Goal: Task Accomplishment & Management: Complete application form

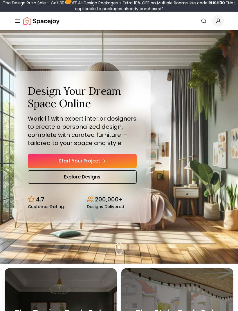
click at [118, 166] on link "Start Your Project" at bounding box center [82, 161] width 109 height 14
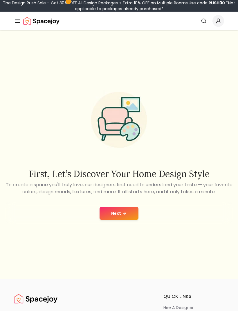
click at [123, 218] on button "Next" at bounding box center [119, 213] width 39 height 13
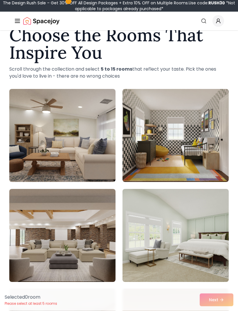
scroll to position [18, 0]
click at [210, 169] on img at bounding box center [176, 135] width 106 height 93
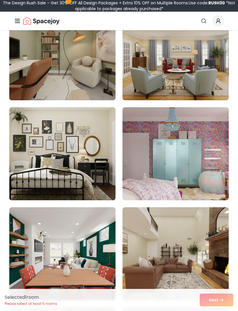
click at [215, 181] on img at bounding box center [176, 153] width 106 height 93
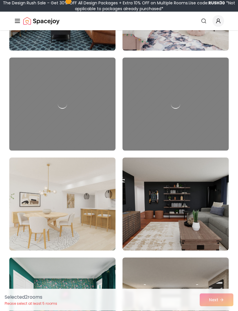
scroll to position [3245, 0]
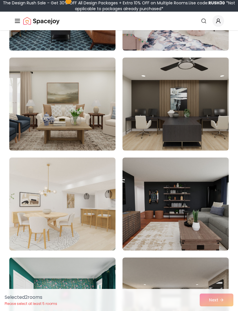
click at [219, 310] on div "Selected 2 room s Please select at least 5 rooms Next" at bounding box center [119, 300] width 238 height 22
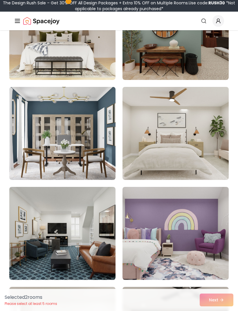
click at [205, 251] on img at bounding box center [176, 233] width 106 height 93
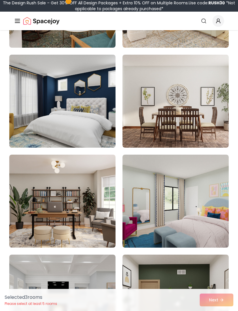
click at [209, 231] on img at bounding box center [176, 200] width 106 height 93
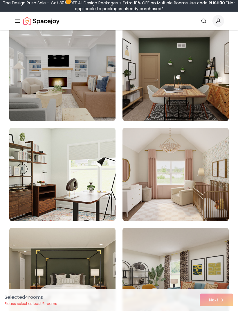
scroll to position [4192, 0]
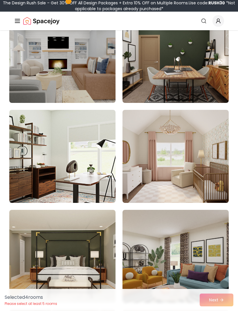
click at [217, 199] on img at bounding box center [176, 156] width 106 height 93
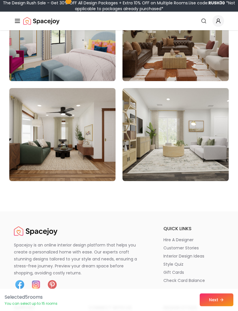
scroll to position [4912, 0]
click at [217, 306] on button "Next" at bounding box center [217, 299] width 34 height 13
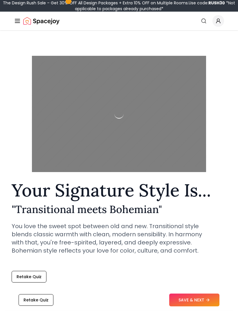
click at [203, 300] on button "SAVE & NEXT" at bounding box center [194, 299] width 50 height 13
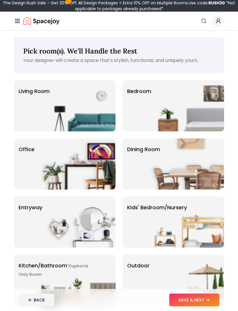
click at [206, 121] on img at bounding box center [187, 105] width 74 height 51
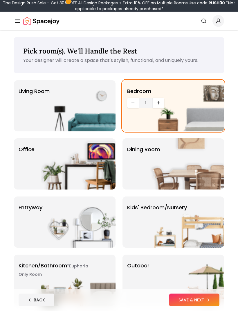
click at [193, 230] on img at bounding box center [187, 221] width 74 height 51
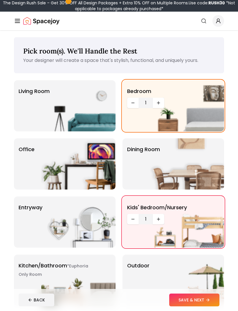
click at [206, 117] on img at bounding box center [187, 105] width 74 height 51
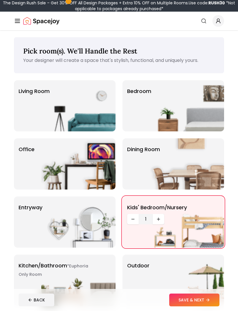
click at [199, 296] on button "SAVE & NEXT" at bounding box center [194, 299] width 50 height 13
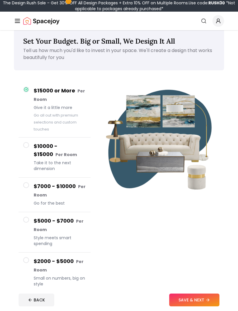
scroll to position [17, 0]
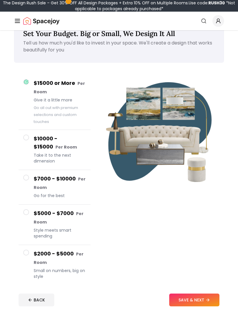
click at [24, 251] on span at bounding box center [26, 252] width 6 height 6
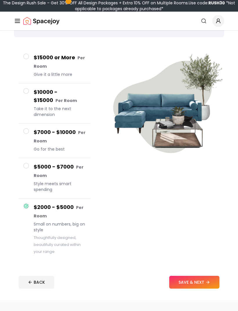
scroll to position [44, 0]
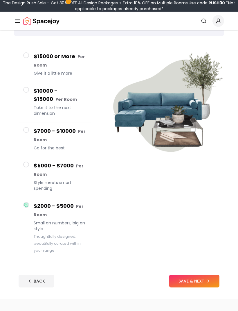
click at [200, 279] on button "SAVE & NEXT" at bounding box center [194, 280] width 50 height 13
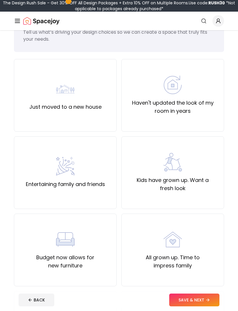
scroll to position [33, 0]
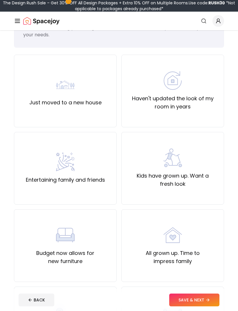
click at [204, 184] on label "Kids have grown up. Want a fresh look" at bounding box center [172, 180] width 93 height 16
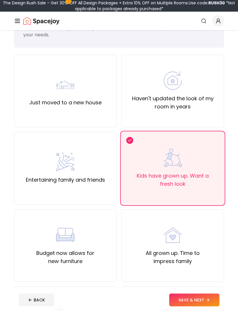
click at [30, 87] on div "Just moved to a new house" at bounding box center [65, 90] width 72 height 31
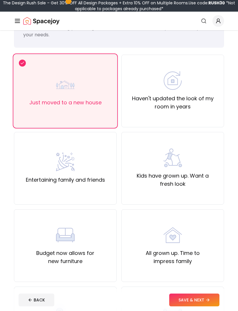
click at [208, 189] on div "Kids have grown up. Want a fresh look" at bounding box center [172, 168] width 103 height 73
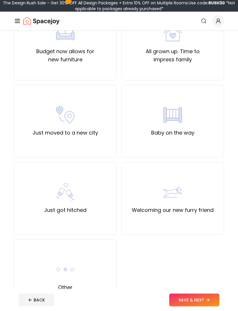
scroll to position [234, 0]
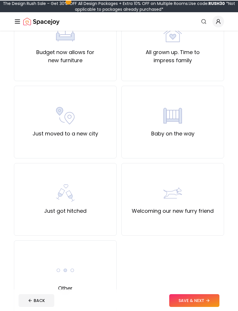
click at [198, 310] on footer "BACK SAVE & NEXT" at bounding box center [119, 300] width 210 height 22
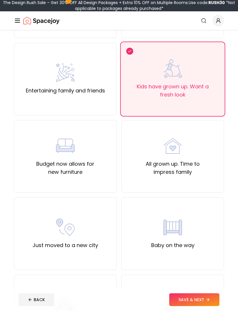
scroll to position [122, 0]
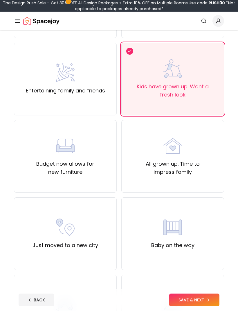
click at [191, 227] on div "Baby on the way" at bounding box center [172, 233] width 43 height 31
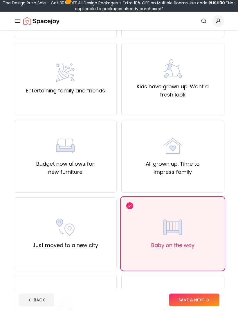
click at [198, 101] on div "Kids have grown up. Want a fresh look" at bounding box center [172, 79] width 103 height 73
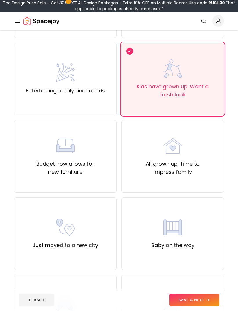
click at [192, 296] on button "SAVE & NEXT" at bounding box center [194, 299] width 50 height 13
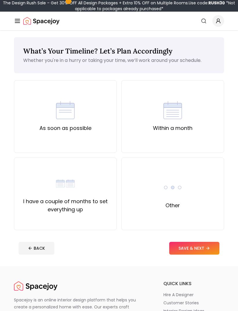
click at [41, 96] on div "As soon as possible" at bounding box center [65, 116] width 103 height 73
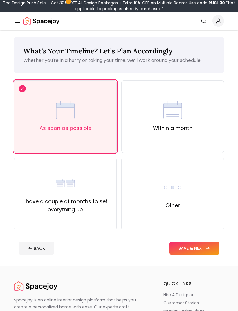
click at [198, 140] on div "Within a month" at bounding box center [172, 116] width 103 height 73
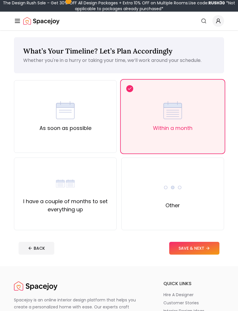
click at [203, 251] on button "SAVE & NEXT" at bounding box center [194, 248] width 50 height 13
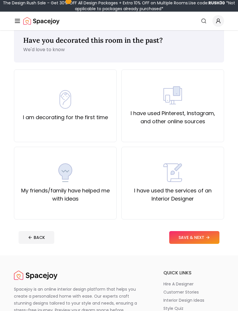
scroll to position [12, 0]
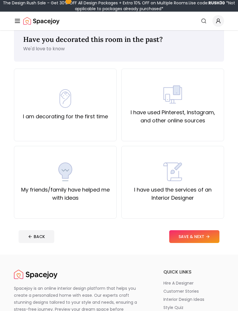
click at [206, 127] on div "I have used Pinterest, Instagram, and other online sources" at bounding box center [172, 105] width 103 height 73
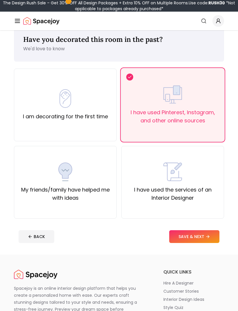
click at [200, 234] on button "SAVE & NEXT" at bounding box center [194, 236] width 50 height 13
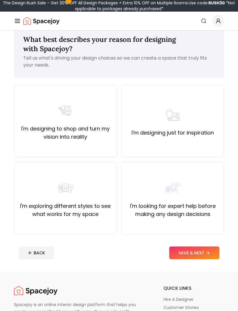
click at [41, 114] on div "I'm designing to shop and turn my vision into reality" at bounding box center [65, 120] width 93 height 39
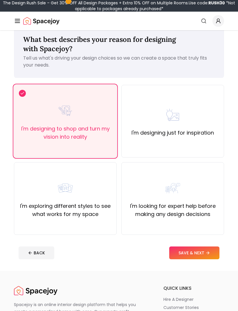
click at [195, 125] on div "I'm designing just for inspiration" at bounding box center [173, 120] width 82 height 31
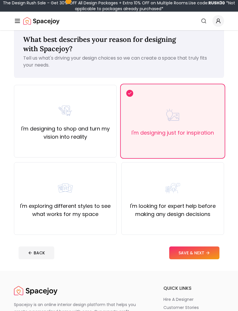
click at [37, 112] on div "I'm designing to shop and turn my vision into reality" at bounding box center [65, 120] width 93 height 39
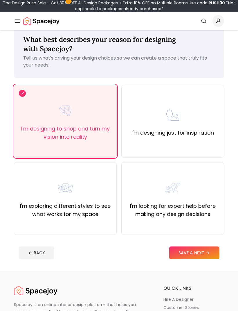
click at [194, 251] on button "SAVE & NEXT" at bounding box center [194, 252] width 50 height 13
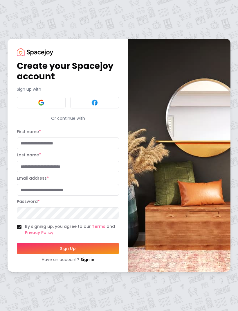
click at [55, 103] on button at bounding box center [41, 103] width 49 height 12
